Goal: Contribute content: Contribute content

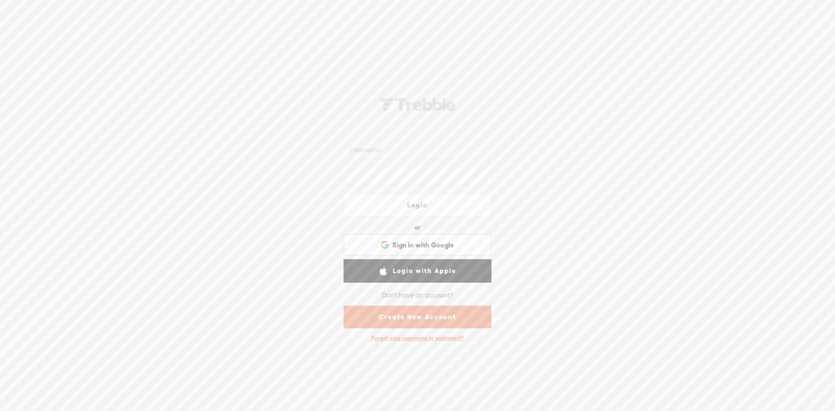
click at [442, 152] on input "text" at bounding box center [418, 150] width 141 height 17
paste input "Cat_Griffin"
type input "Cat_Griffin"
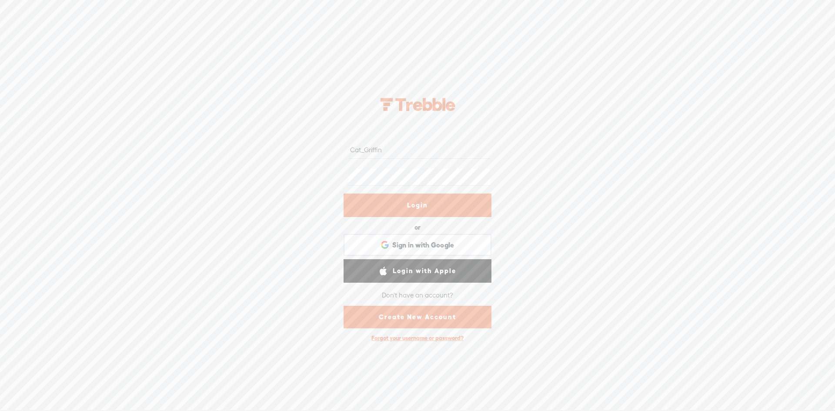
click at [477, 204] on link "Login" at bounding box center [417, 204] width 148 height 23
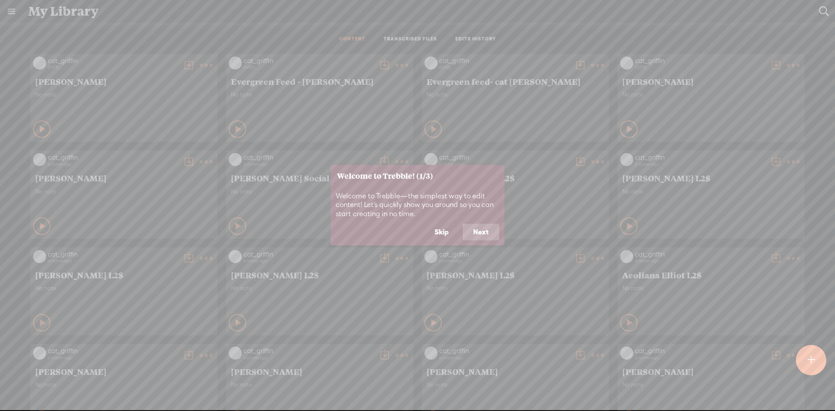
click at [432, 226] on button "Skip" at bounding box center [441, 232] width 35 height 17
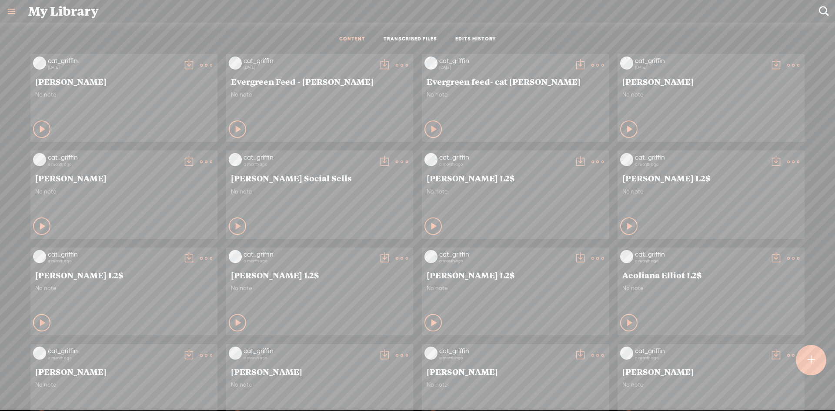
click at [816, 370] on div at bounding box center [810, 360] width 30 height 30
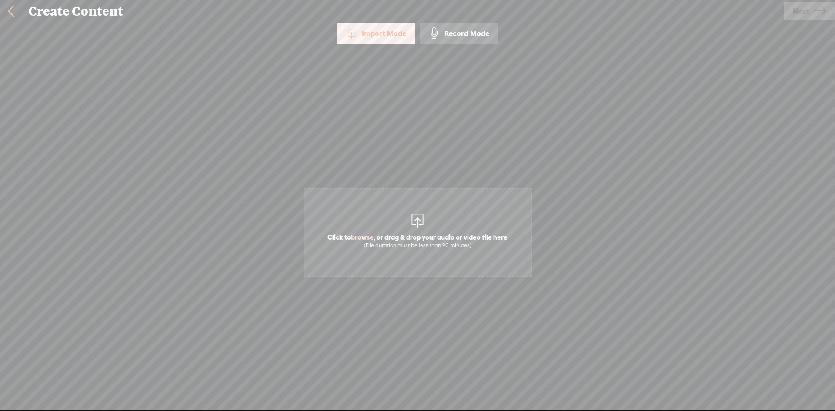
click at [420, 123] on div "Click to browse , or drag & drop your audio or video file here (File duration m…" at bounding box center [417, 232] width 226 height 332
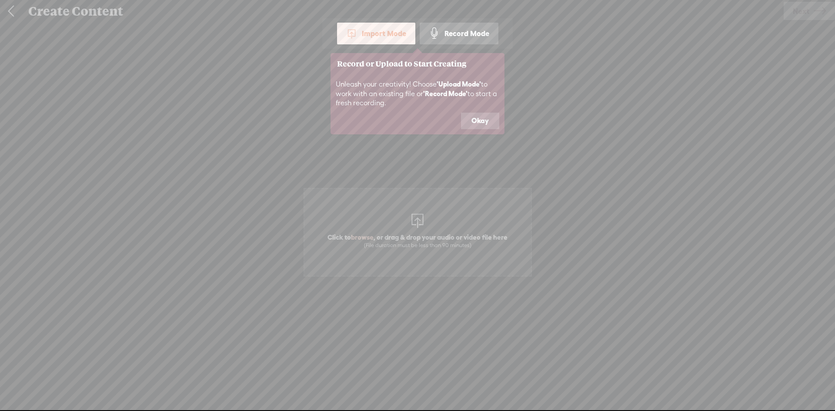
click at [399, 196] on icon at bounding box center [417, 205] width 835 height 411
click at [485, 119] on button "Okay" at bounding box center [480, 121] width 38 height 17
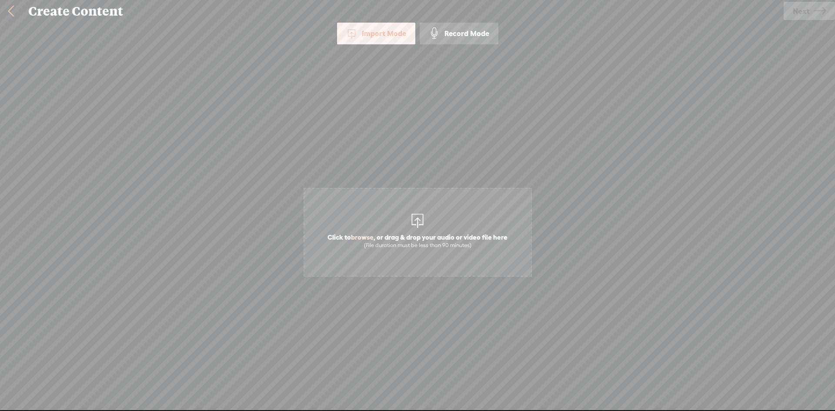
click at [404, 245] on div "(File duration must be less than 90 minutes)" at bounding box center [417, 245] width 180 height 7
click at [362, 224] on span "Click to browse , or drag & drop your audio or video file here (File duration m…" at bounding box center [417, 232] width 228 height 89
click at [798, 4] on div "Use text-to-audio Use voice actor Record From This Browser Use pre-recorded aud…" at bounding box center [808, 11] width 51 height 23
click at [798, 5] on span "Next" at bounding box center [800, 11] width 17 height 22
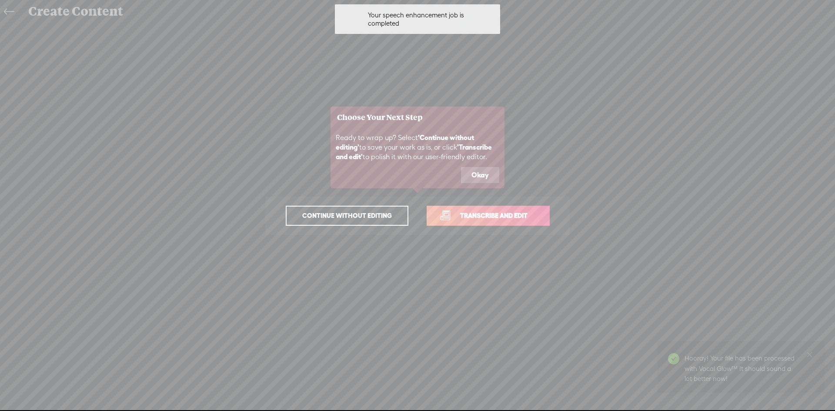
click at [506, 220] on link "Transcribe and edit" at bounding box center [487, 216] width 123 height 20
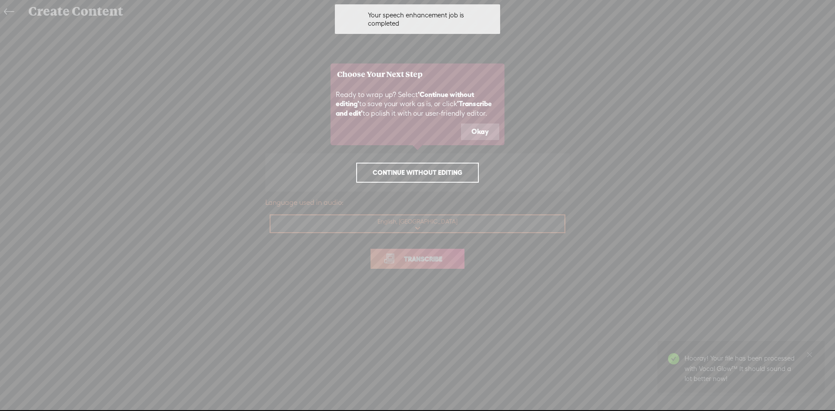
click at [472, 126] on button "Okay" at bounding box center [480, 131] width 38 height 17
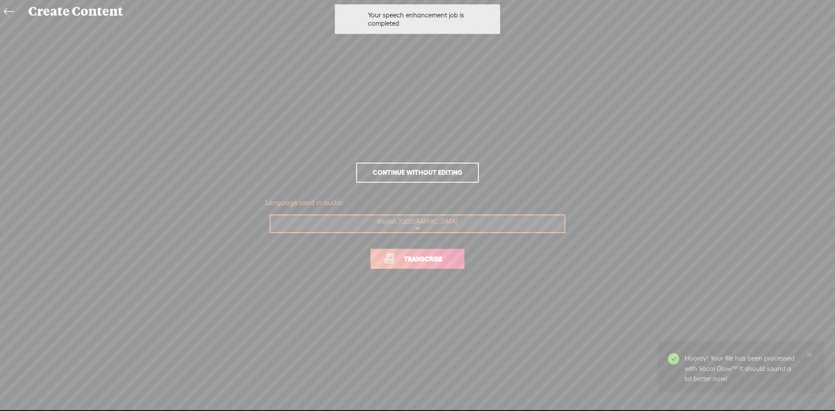
click at [434, 261] on span "Transcribe" at bounding box center [423, 259] width 57 height 10
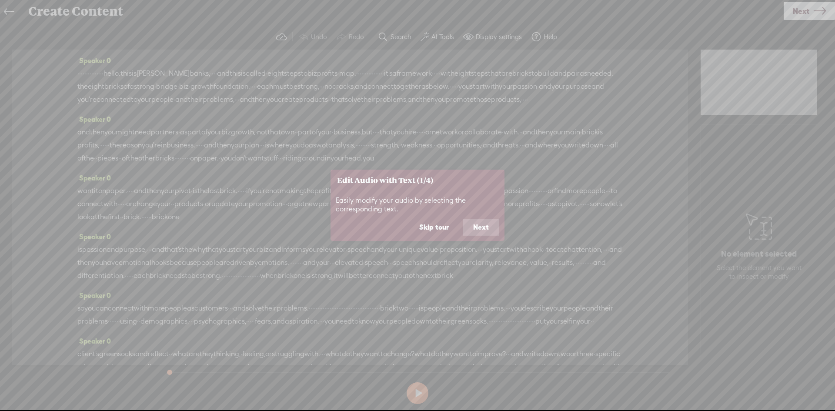
click at [429, 225] on button "Skip tour" at bounding box center [434, 227] width 50 height 17
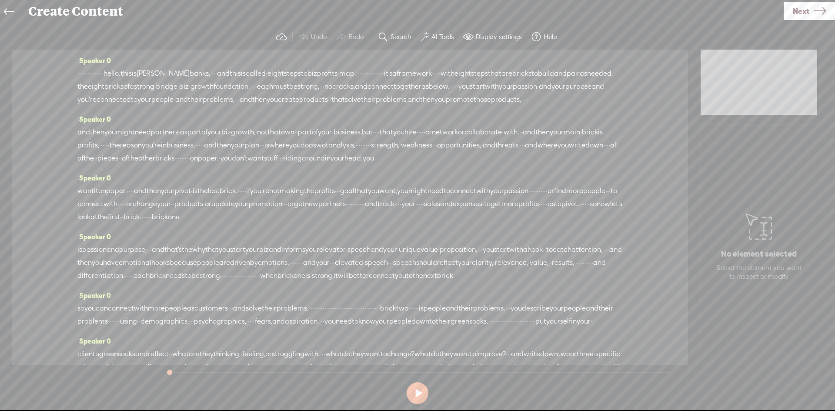
click at [424, 32] on span at bounding box center [424, 37] width 9 height 10
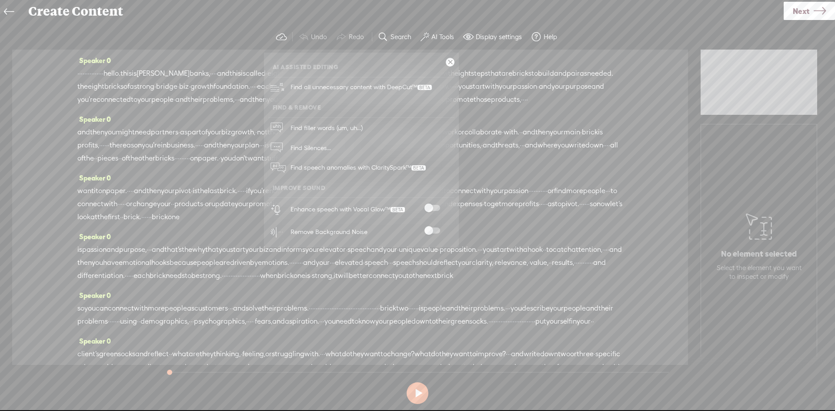
click at [433, 210] on span at bounding box center [432, 208] width 16 height 6
click at [431, 231] on span at bounding box center [432, 230] width 16 height 6
click at [453, 63] on link at bounding box center [450, 62] width 9 height 9
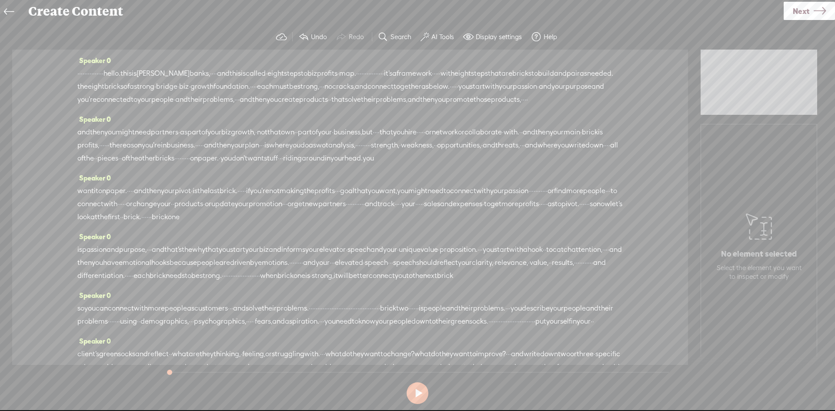
click at [434, 45] on section "Undo Redo Search Remove Background Noise AI Tools Configure Magic Sound Enhance…" at bounding box center [417, 36] width 817 height 25
click at [458, 43] on button "AI Tools" at bounding box center [438, 36] width 43 height 17
click at [448, 40] on label "AI Tools" at bounding box center [442, 37] width 23 height 9
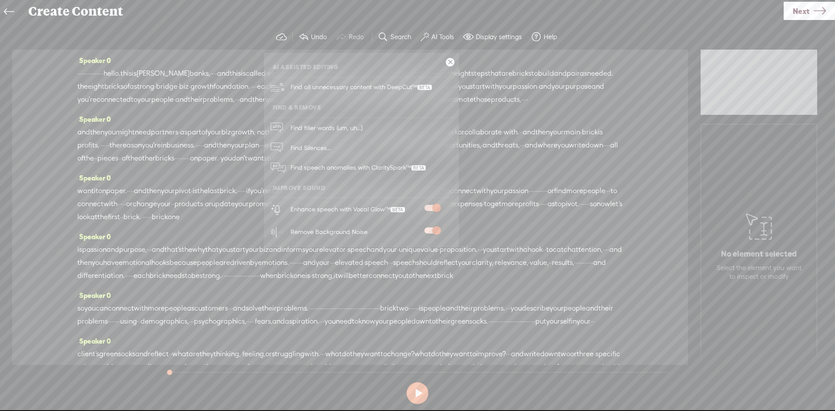
drag, startPoint x: 432, startPoint y: 21, endPoint x: 834, endPoint y: 57, distance: 403.2
click at [435, 27] on div "Create Content Use text-to-audio Use voice actor Record From This Browser Use p…" at bounding box center [417, 205] width 835 height 411
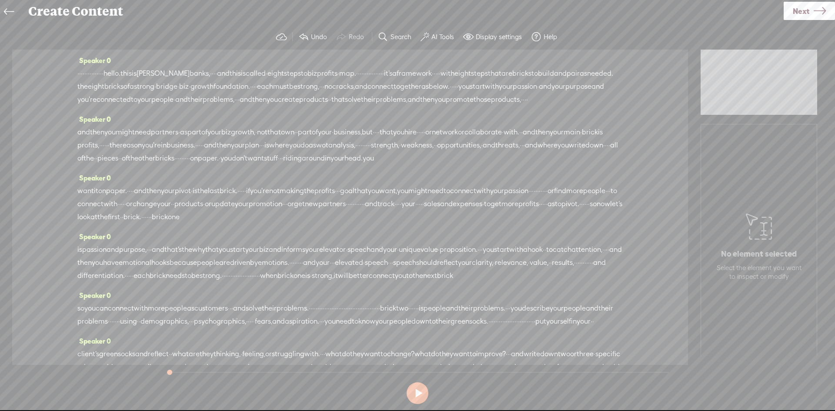
click at [810, 13] on link "Next" at bounding box center [808, 11] width 51 height 18
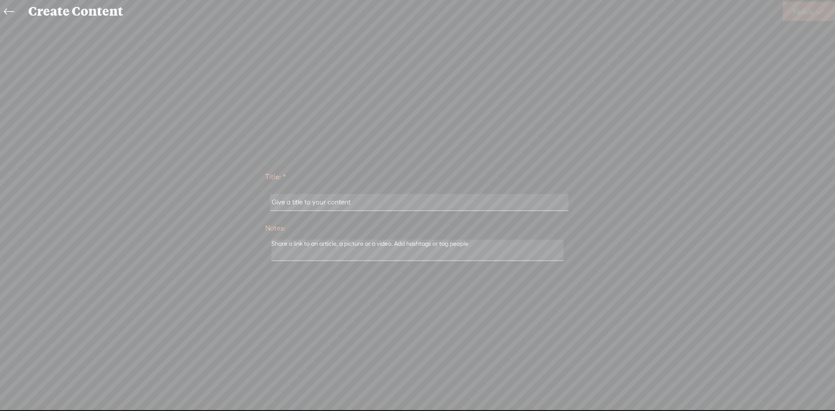
click at [539, 203] on input "text" at bounding box center [419, 202] width 298 height 17
type input "[PERSON_NAME]"
drag, startPoint x: 802, startPoint y: 5, endPoint x: 799, endPoint y: 84, distance: 79.2
click at [803, 5] on span "Finish" at bounding box center [802, 11] width 20 height 22
